Goal: Share content

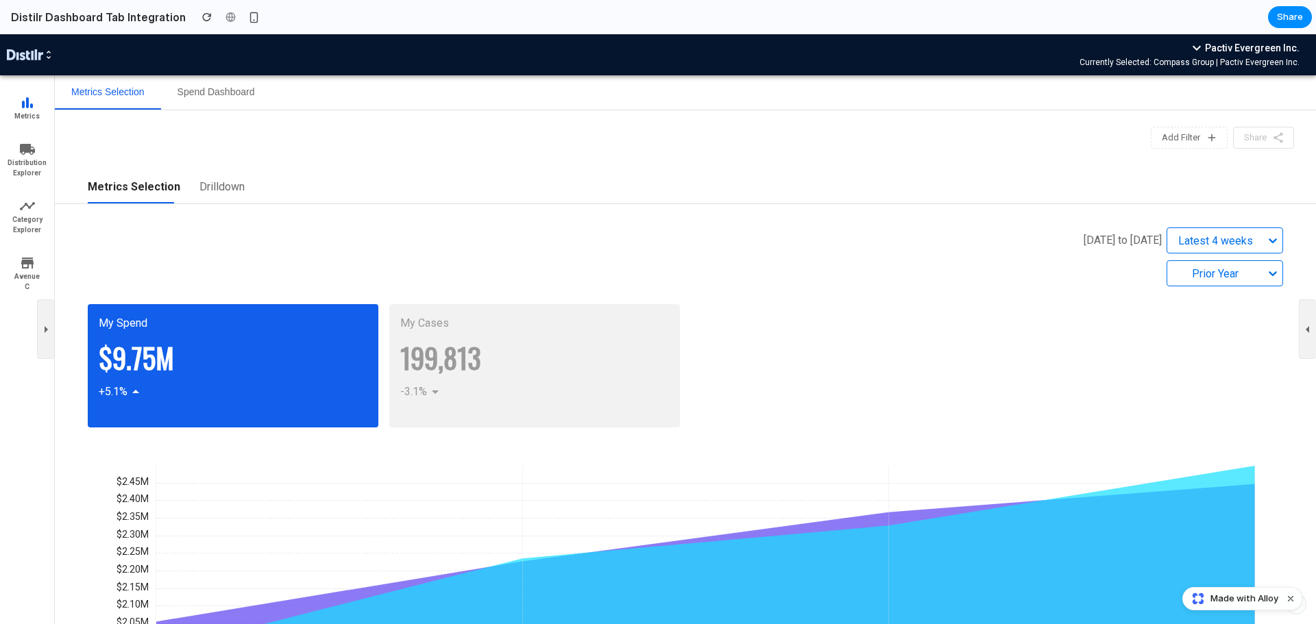
click at [40, 16] on h2 "Distilr Dashboard Tab Integration" at bounding box center [95, 17] width 180 height 16
click at [75, 18] on h2 "Distilr Dashboard Tab Integration" at bounding box center [95, 17] width 180 height 16
click at [1291, 16] on span "Share" at bounding box center [1290, 17] width 26 height 14
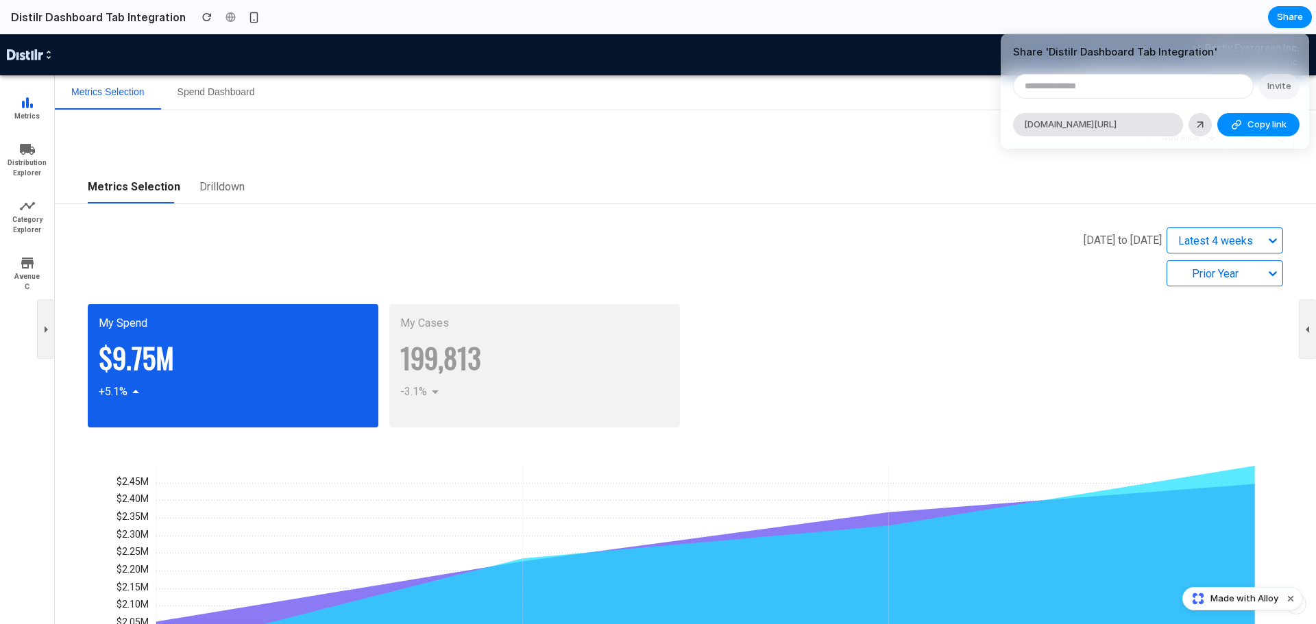
click at [193, 88] on div "Share ' Distilr Dashboard Tab Integration ' Invite [DOMAIN_NAME][URL] Copy link…" at bounding box center [658, 312] width 1316 height 624
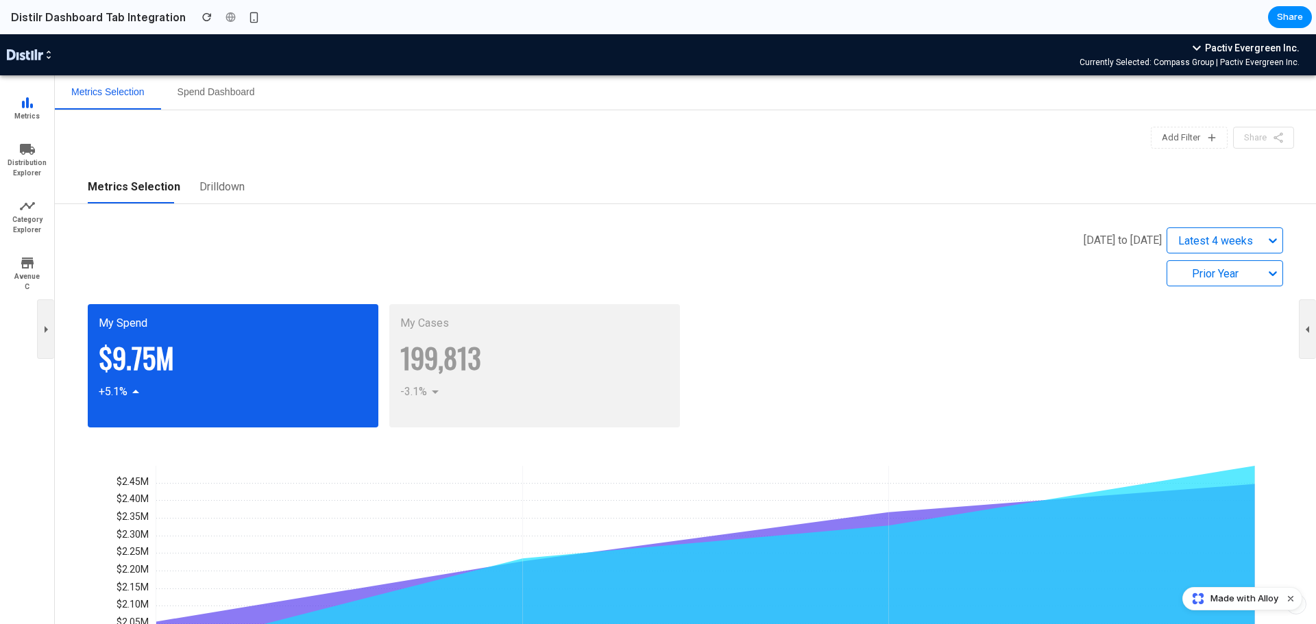
click at [197, 95] on button "Spend Dashboard" at bounding box center [216, 92] width 110 height 34
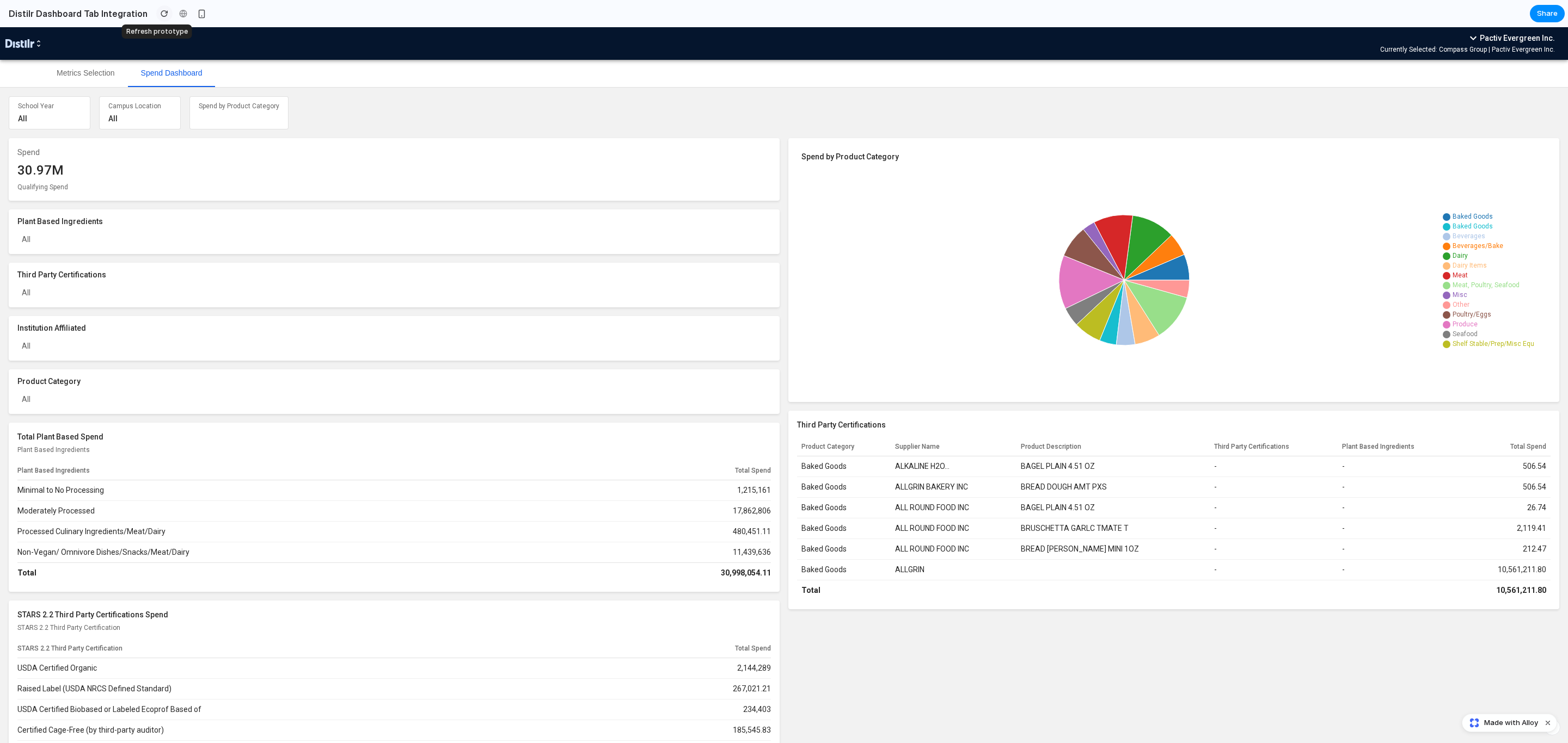
click at [160, 10] on div "button" at bounding box center [164, 13] width 8 height 8
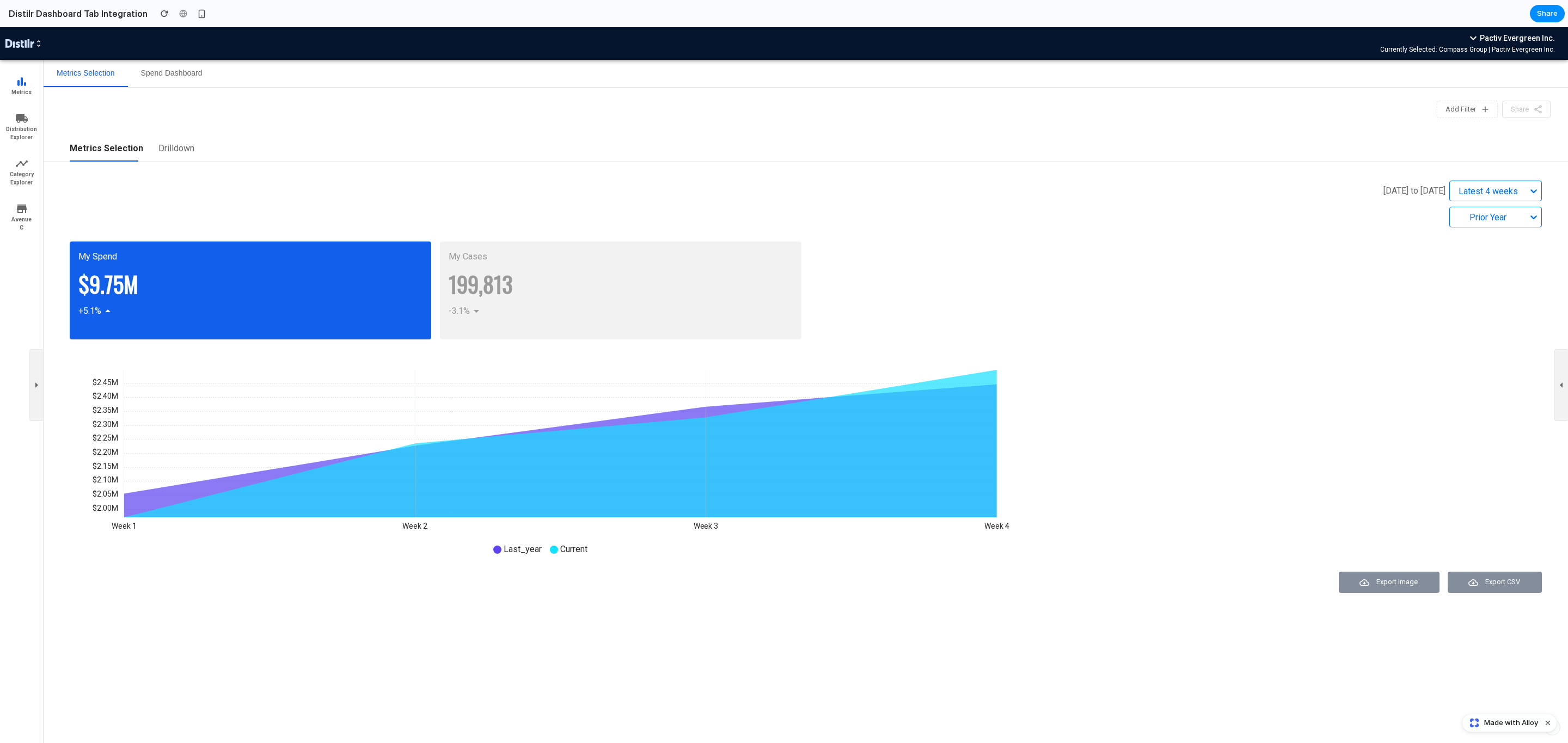
click at [162, 70] on button "Spend Dashboard" at bounding box center [172, 73] width 87 height 27
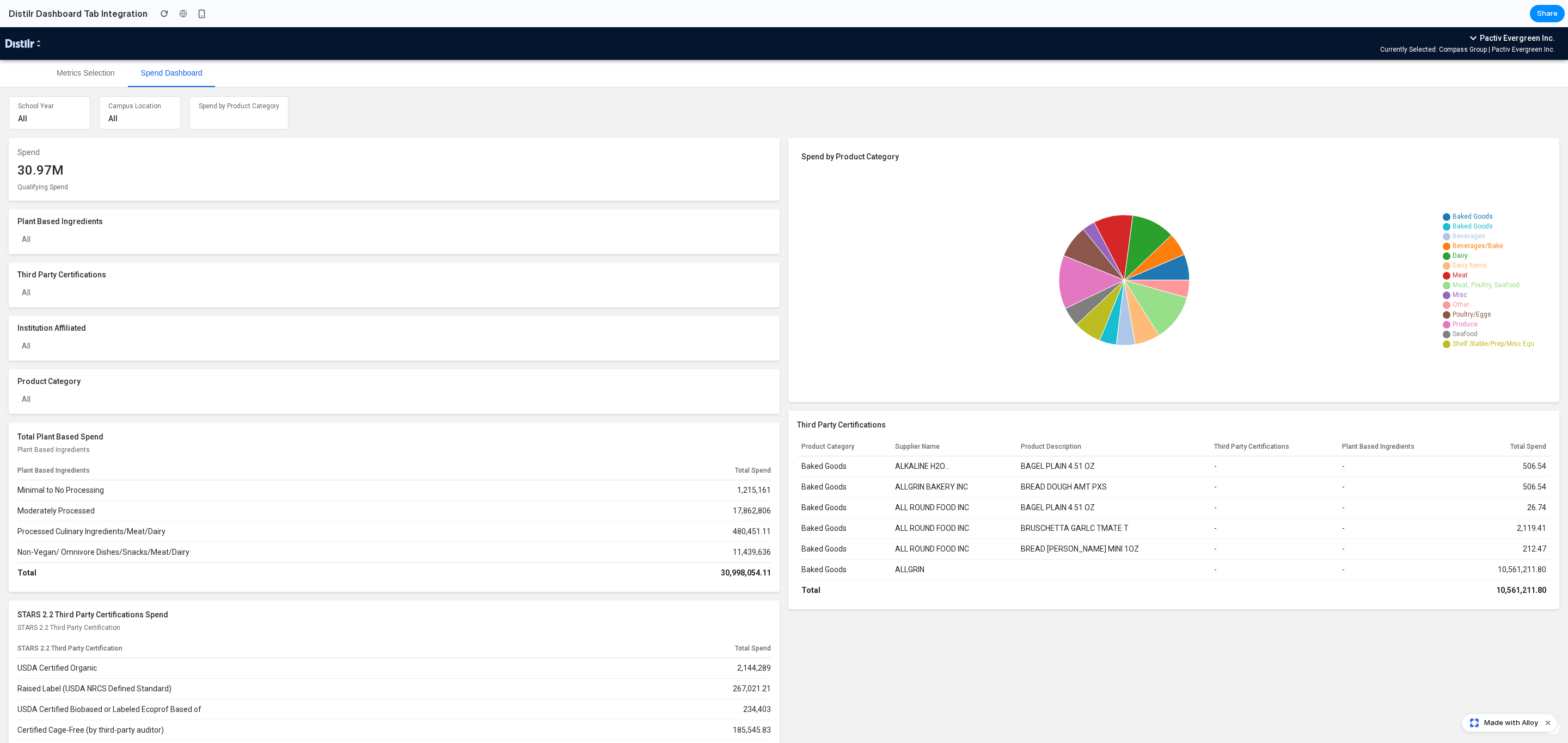
drag, startPoint x: 162, startPoint y: 70, endPoint x: 512, endPoint y: 74, distance: 350.0
click at [512, 74] on div "Metrics Selection Spend Dashboard" at bounding box center [784, 73] width 1568 height 27
click at [1045, 495] on span "Made with Alloy" at bounding box center [1512, 723] width 54 height 11
